Goal: Information Seeking & Learning: Compare options

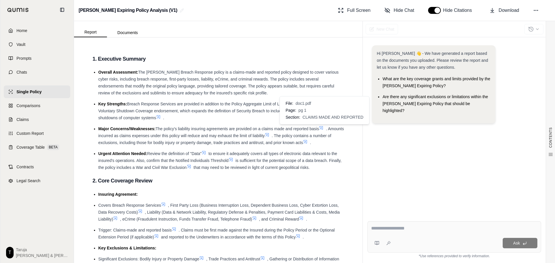
click at [323, 128] on icon at bounding box center [321, 128] width 3 height 3
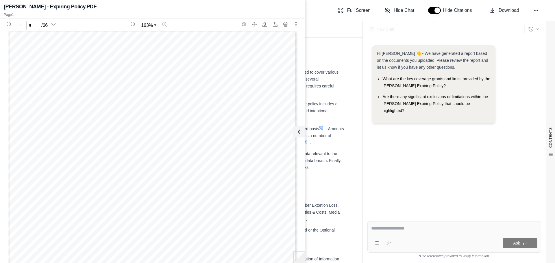
click at [391, 160] on div "Hi [PERSON_NAME] 👋 - We have generated a report based on the documents you uplo…" at bounding box center [454, 126] width 174 height 171
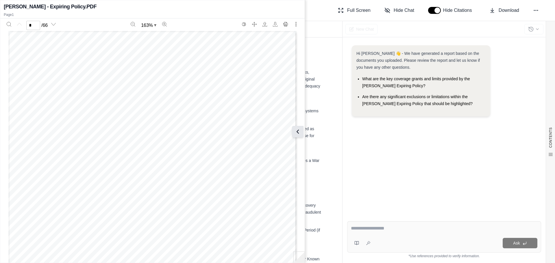
click at [297, 133] on icon at bounding box center [297, 131] width 7 height 7
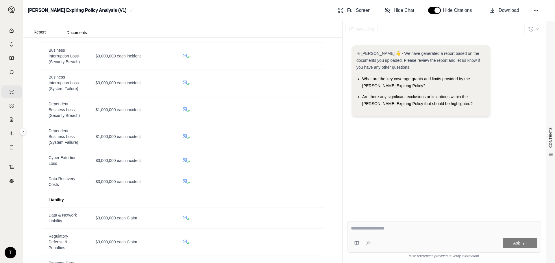
scroll to position [549, 0]
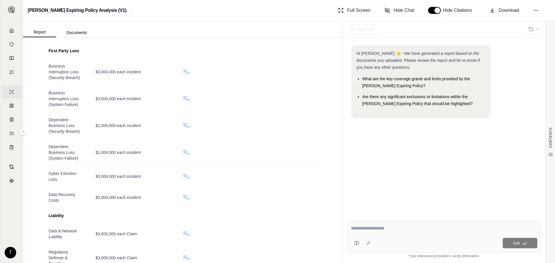
click at [396, 236] on div "Ask" at bounding box center [444, 237] width 194 height 32
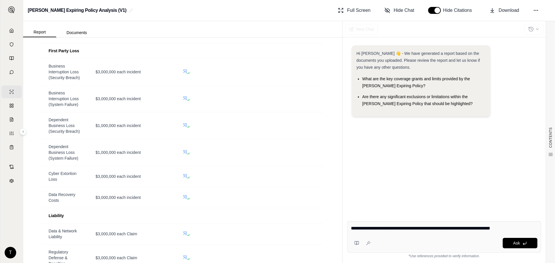
type textarea "**********"
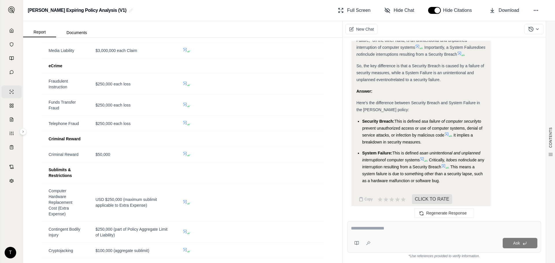
scroll to position [809, 0]
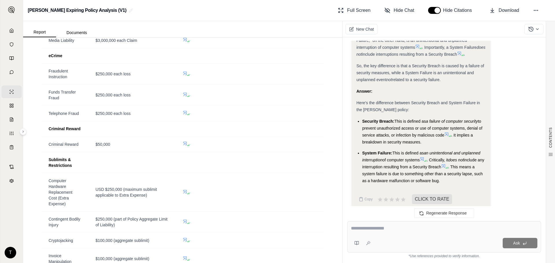
click at [443, 230] on textarea at bounding box center [444, 228] width 186 height 7
type textarea "**********"
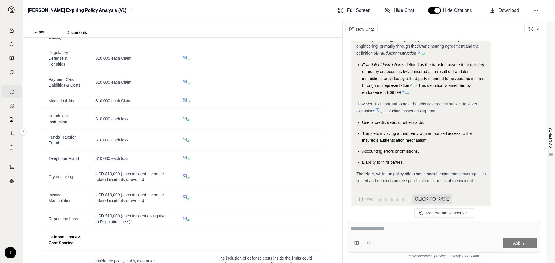
scroll to position [1230, 0]
click at [392, 244] on div "Ask" at bounding box center [455, 243] width 164 height 10
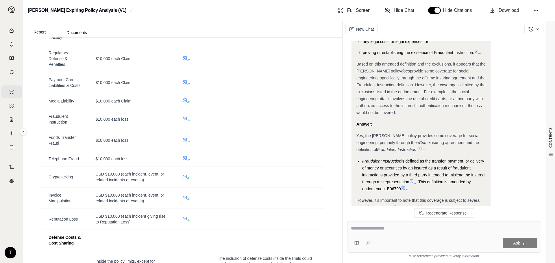
scroll to position [1409, 0]
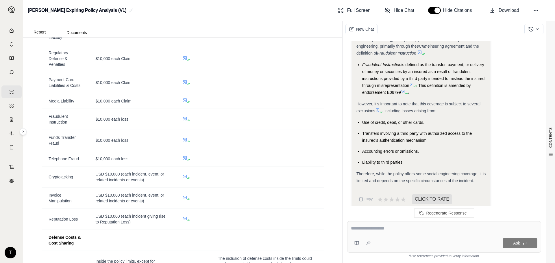
click at [422, 230] on textarea at bounding box center [444, 228] width 186 height 7
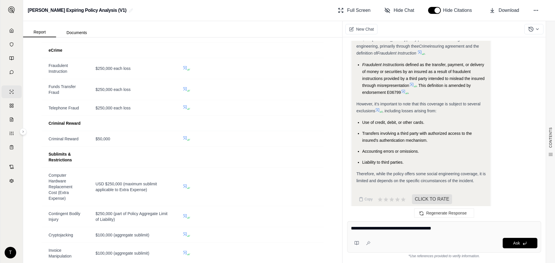
scroll to position [825, 0]
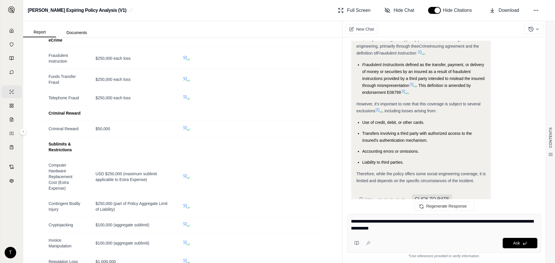
type textarea "**********"
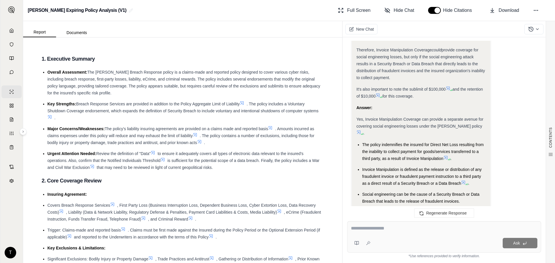
scroll to position [2134, 0]
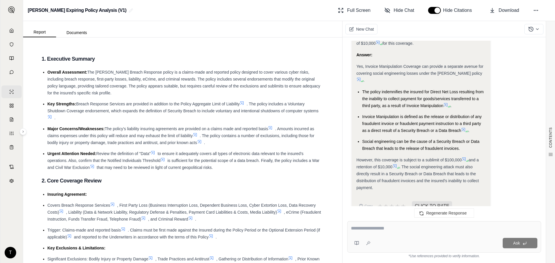
click at [397, 235] on div "Ask" at bounding box center [444, 237] width 194 height 32
click at [401, 229] on textarea "**********" at bounding box center [444, 228] width 186 height 7
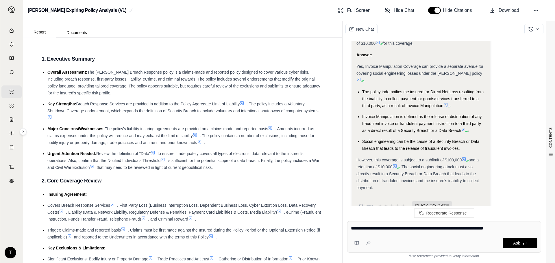
click at [461, 247] on div "Ask" at bounding box center [455, 243] width 164 height 10
click at [523, 227] on textarea "**********" at bounding box center [444, 228] width 186 height 7
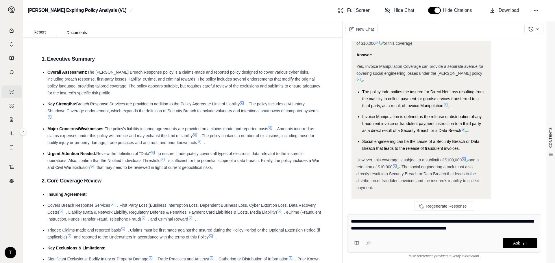
type textarea "**********"
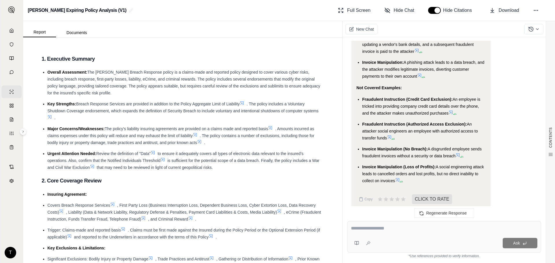
scroll to position [2945, 0]
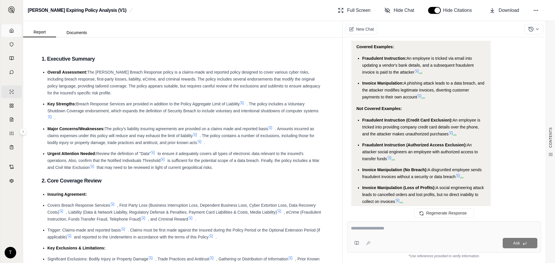
click at [16, 30] on link "Home" at bounding box center [11, 30] width 20 height 13
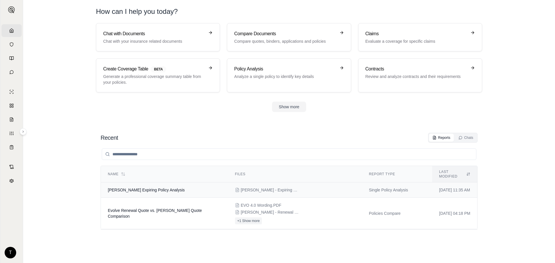
click at [203, 190] on td "[PERSON_NAME] Expiring Policy Analysis" at bounding box center [164, 190] width 127 height 15
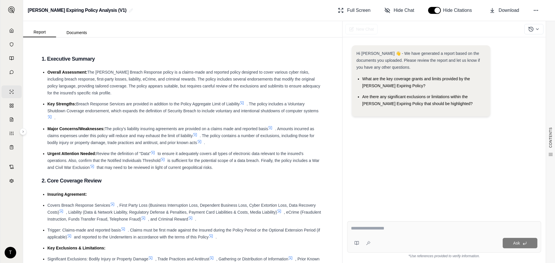
click at [539, 34] on div "Hi [PERSON_NAME] 👋 - We have generated a report based on the documents you uplo…" at bounding box center [443, 148] width 203 height 231
click at [540, 27] on button at bounding box center [533, 29] width 19 height 10
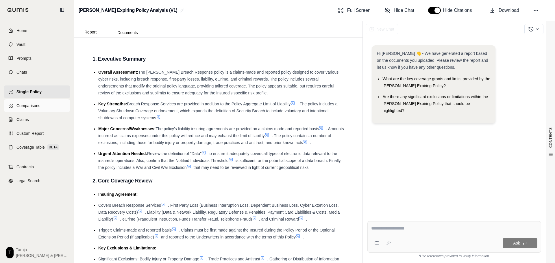
click at [64, 105] on link "Comparisons" at bounding box center [37, 105] width 66 height 13
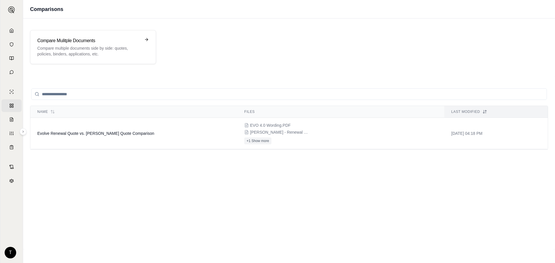
drag, startPoint x: 460, startPoint y: 134, endPoint x: 310, endPoint y: 183, distance: 157.0
click at [343, 184] on div "Name Files Last modified Evolve Renewal Quote vs. [PERSON_NAME] Quote Compariso…" at bounding box center [289, 163] width 518 height 161
click at [55, 45] on div "Compare Mulitple Documents Compare multiple documents side by side: quotes, pol…" at bounding box center [88, 47] width 103 height 20
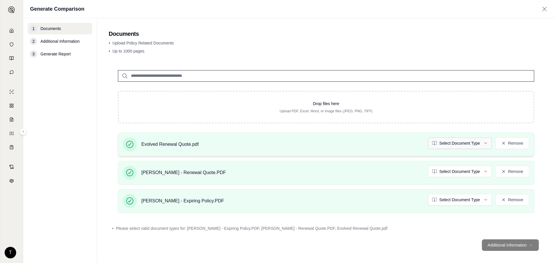
click at [470, 144] on html "Home Vault Prompts Chats Single Policy Comparisons Claims Custom Report Coverag…" at bounding box center [277, 131] width 555 height 263
click at [414, 233] on html "Home Vault Prompts Chats Single Policy Comparisons Claims Custom Report Coverag…" at bounding box center [277, 131] width 555 height 263
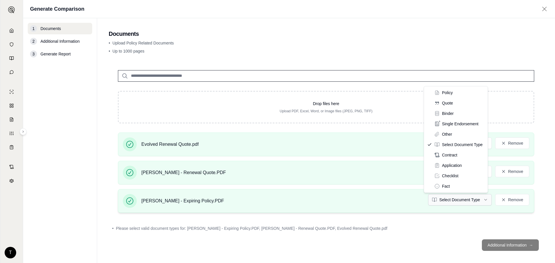
click at [455, 203] on html "Home Vault Prompts Chats Single Policy Comparisons Claims Custom Report Coverag…" at bounding box center [277, 131] width 555 height 263
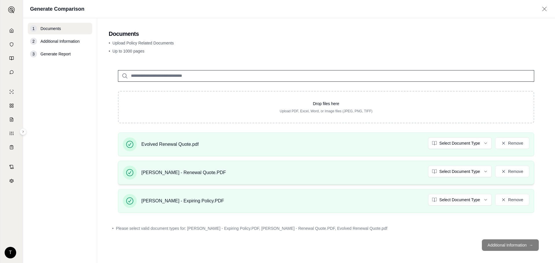
click at [466, 165] on div "[PERSON_NAME] - Renewal Quote.PDF Select Document Type Remove" at bounding box center [326, 173] width 416 height 24
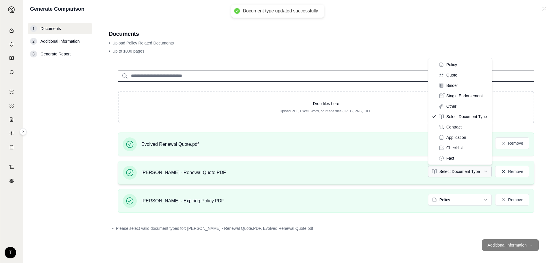
click at [465, 168] on html "Document type updated successfully Home Vault Prompts Chats Single Policy Compa…" at bounding box center [277, 131] width 555 height 263
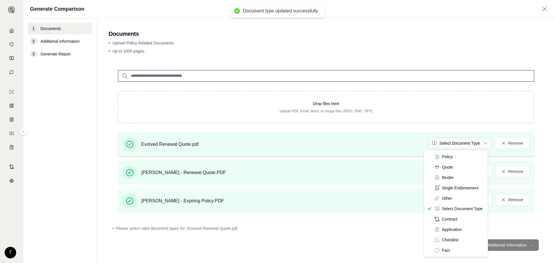
click at [469, 146] on html "Document type updated successfully Document type updated successfully Home Vaul…" at bounding box center [277, 131] width 555 height 263
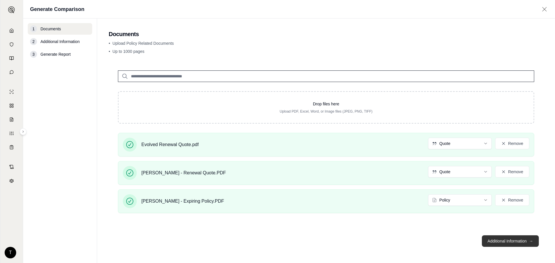
click at [493, 245] on button "Additional Information →" at bounding box center [510, 242] width 57 height 12
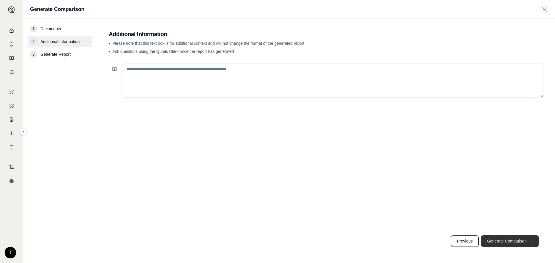
click at [493, 245] on button "Generate Comparison →" at bounding box center [510, 242] width 58 height 12
